Goal: Information Seeking & Learning: Learn about a topic

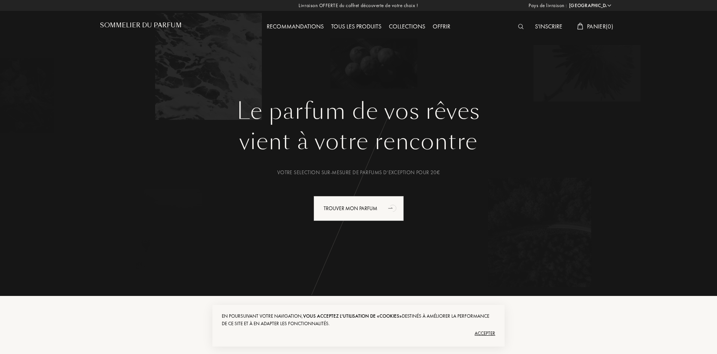
select select "FR"
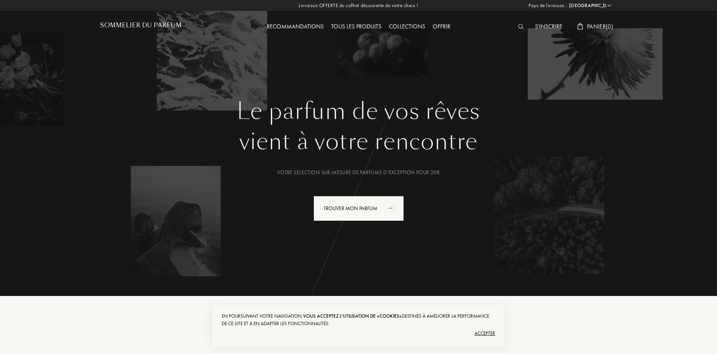
click at [521, 27] on img at bounding box center [521, 26] width 6 height 5
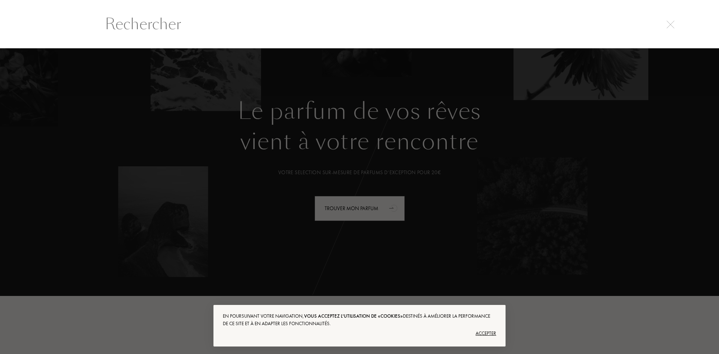
click at [206, 28] on input "text" at bounding box center [359, 24] width 539 height 22
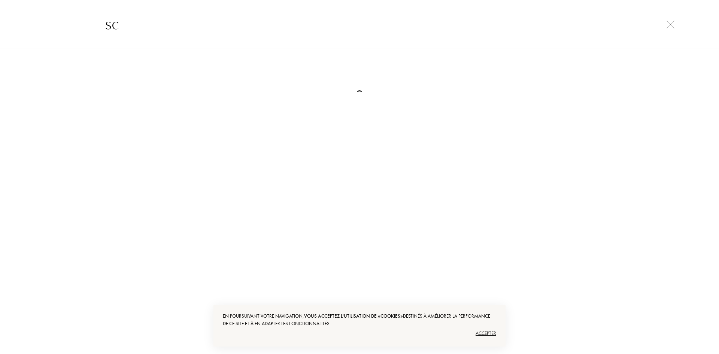
type input "s"
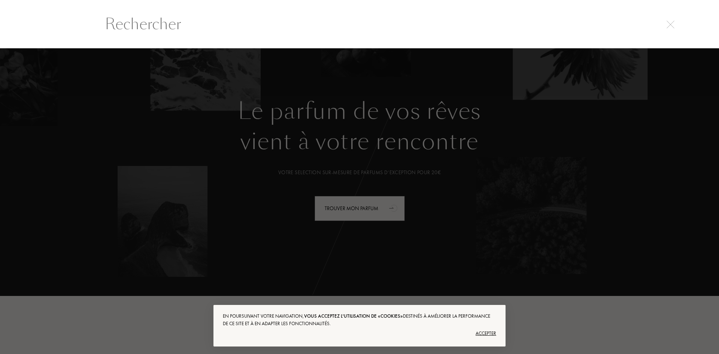
click at [176, 19] on input "text" at bounding box center [359, 24] width 539 height 22
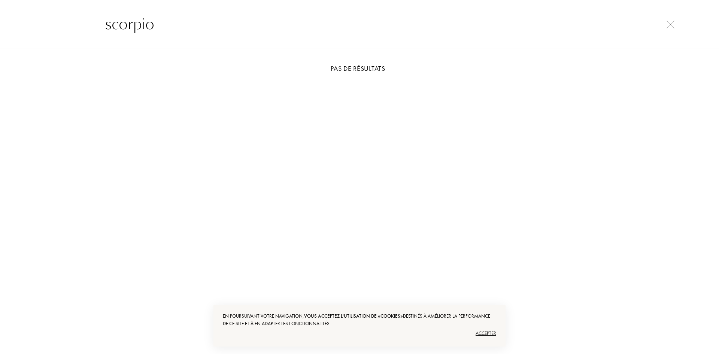
click at [488, 331] on div "Accepter" at bounding box center [359, 333] width 273 height 12
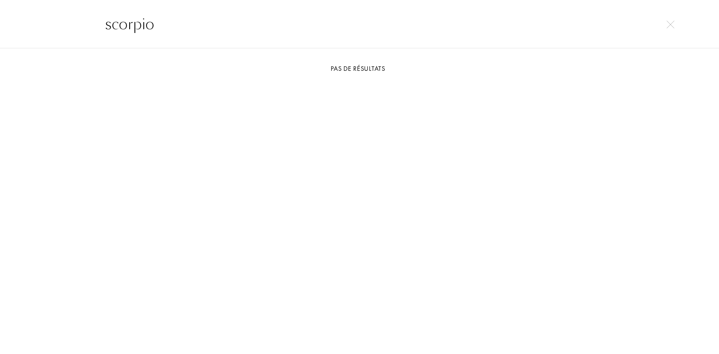
click at [167, 24] on input "scorpio" at bounding box center [359, 24] width 539 height 22
type input "s"
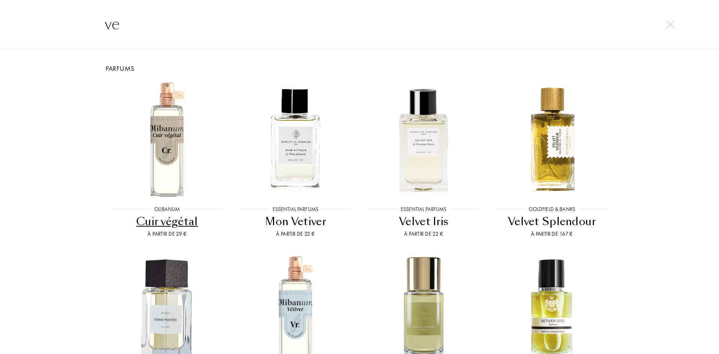
type input "v"
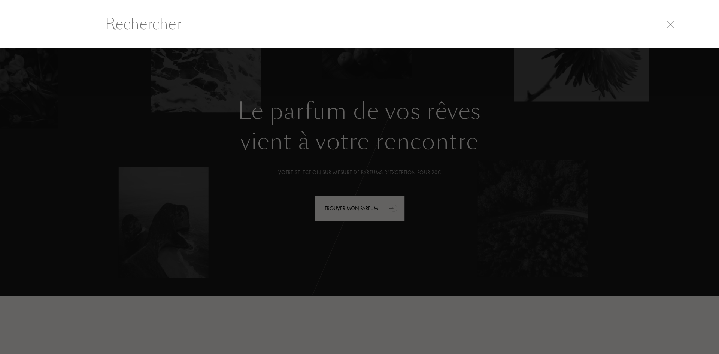
click at [267, 55] on div at bounding box center [359, 201] width 719 height 306
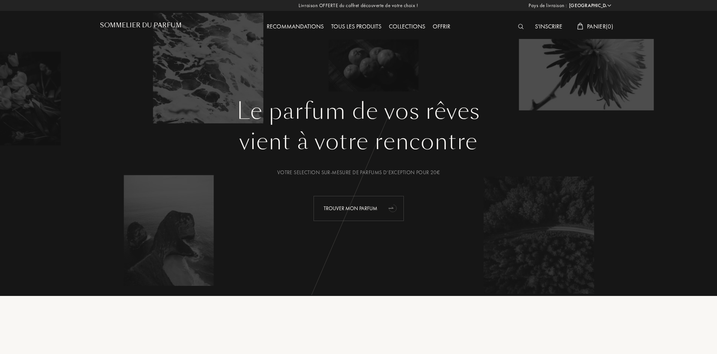
click at [352, 204] on div "Trouver mon parfum" at bounding box center [358, 208] width 90 height 25
